Goal: Task Accomplishment & Management: Manage account settings

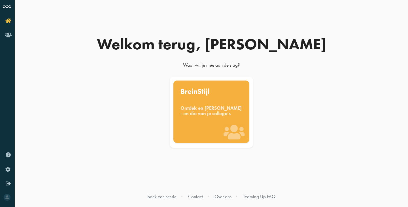
click at [208, 92] on div "BreinStijl" at bounding box center [212, 91] width 62 height 7
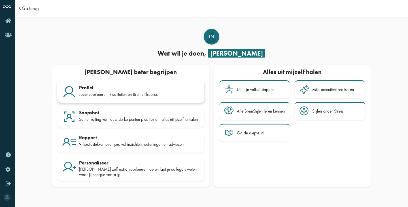
click at [119, 95] on div "Jouw voorkeuren, kwaliteiten en BreinStijlscores" at bounding box center [139, 94] width 120 height 5
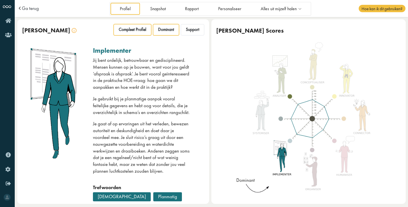
click at [138, 35] on div "Compleet Profiel" at bounding box center [133, 29] width 38 height 11
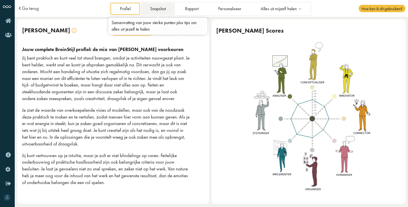
click at [152, 10] on link "Snapshot" at bounding box center [158, 9] width 34 height 12
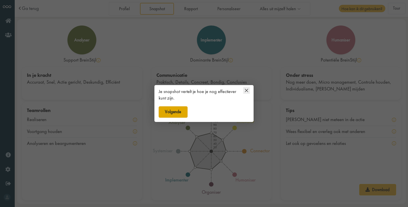
click at [177, 114] on button "Volgende" at bounding box center [173, 111] width 29 height 11
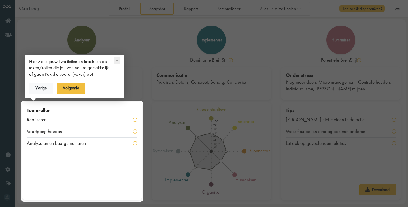
click at [118, 60] on icon at bounding box center [117, 60] width 7 height 7
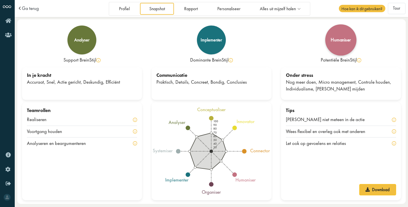
click at [345, 43] on div "humaniser" at bounding box center [340, 39] width 31 height 31
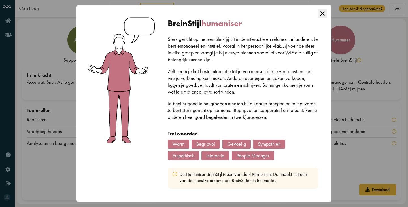
click at [320, 14] on icon "Close this dialog" at bounding box center [322, 13] width 9 height 9
